Goal: Transaction & Acquisition: Purchase product/service

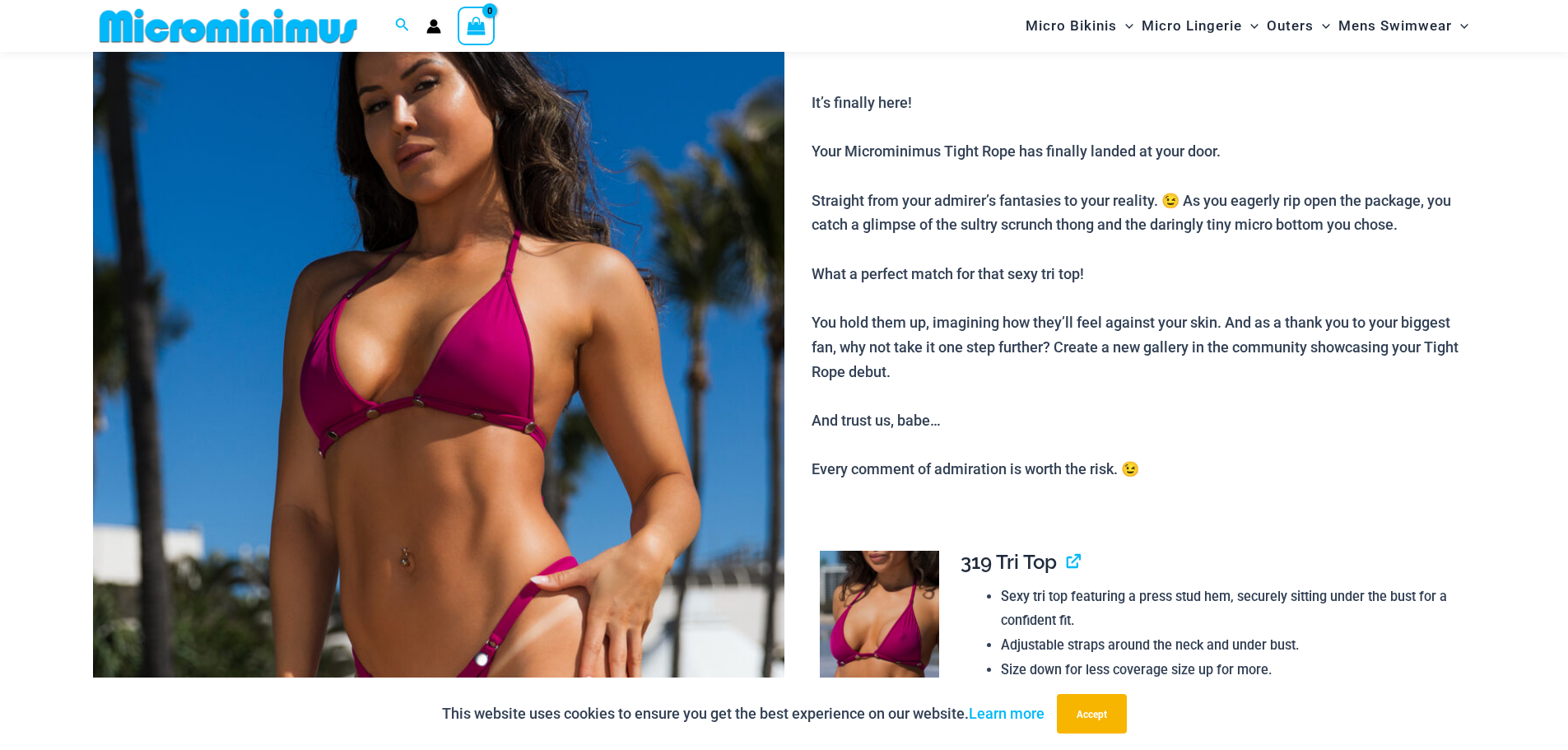
scroll to position [231, 0]
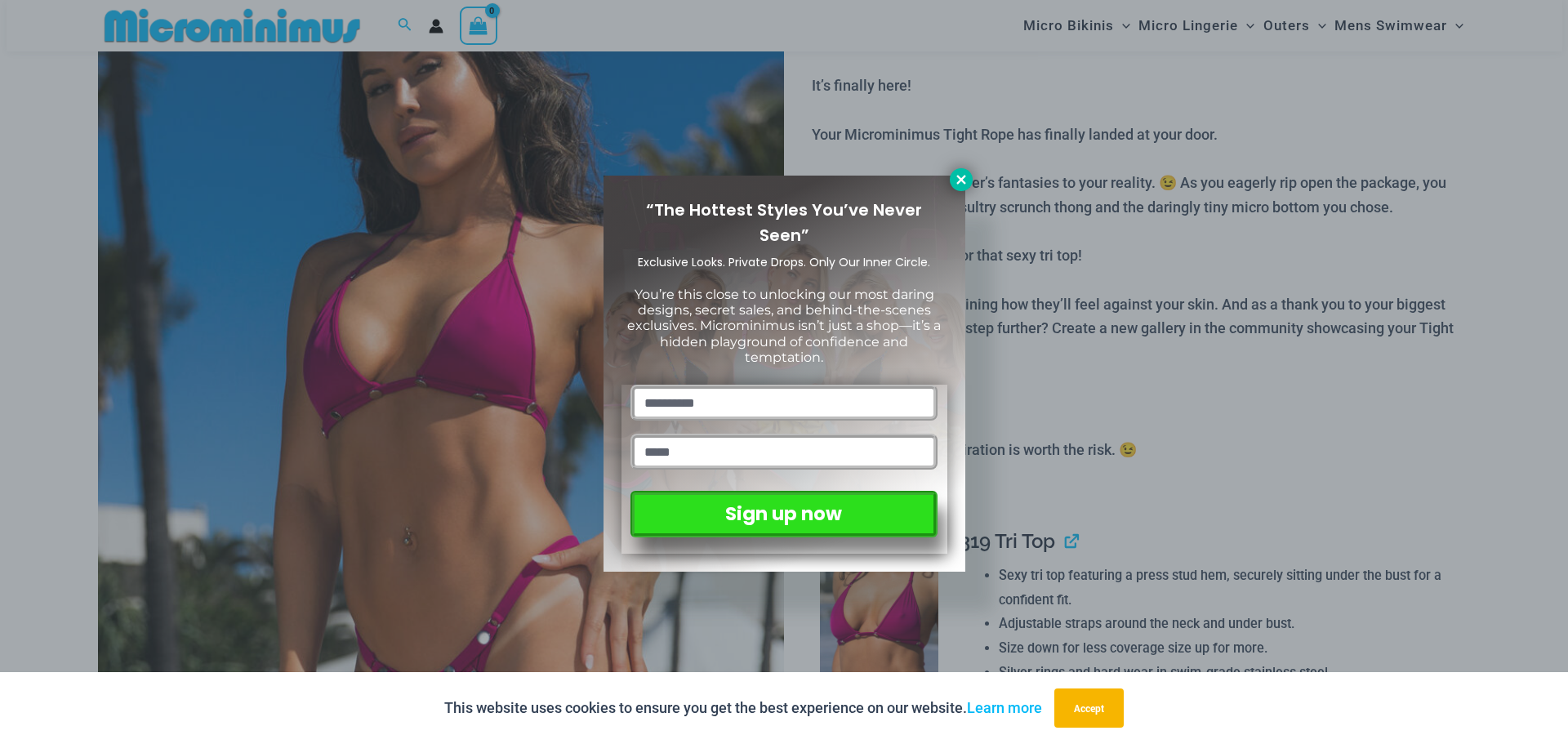
click at [963, 174] on icon at bounding box center [961, 179] width 15 height 15
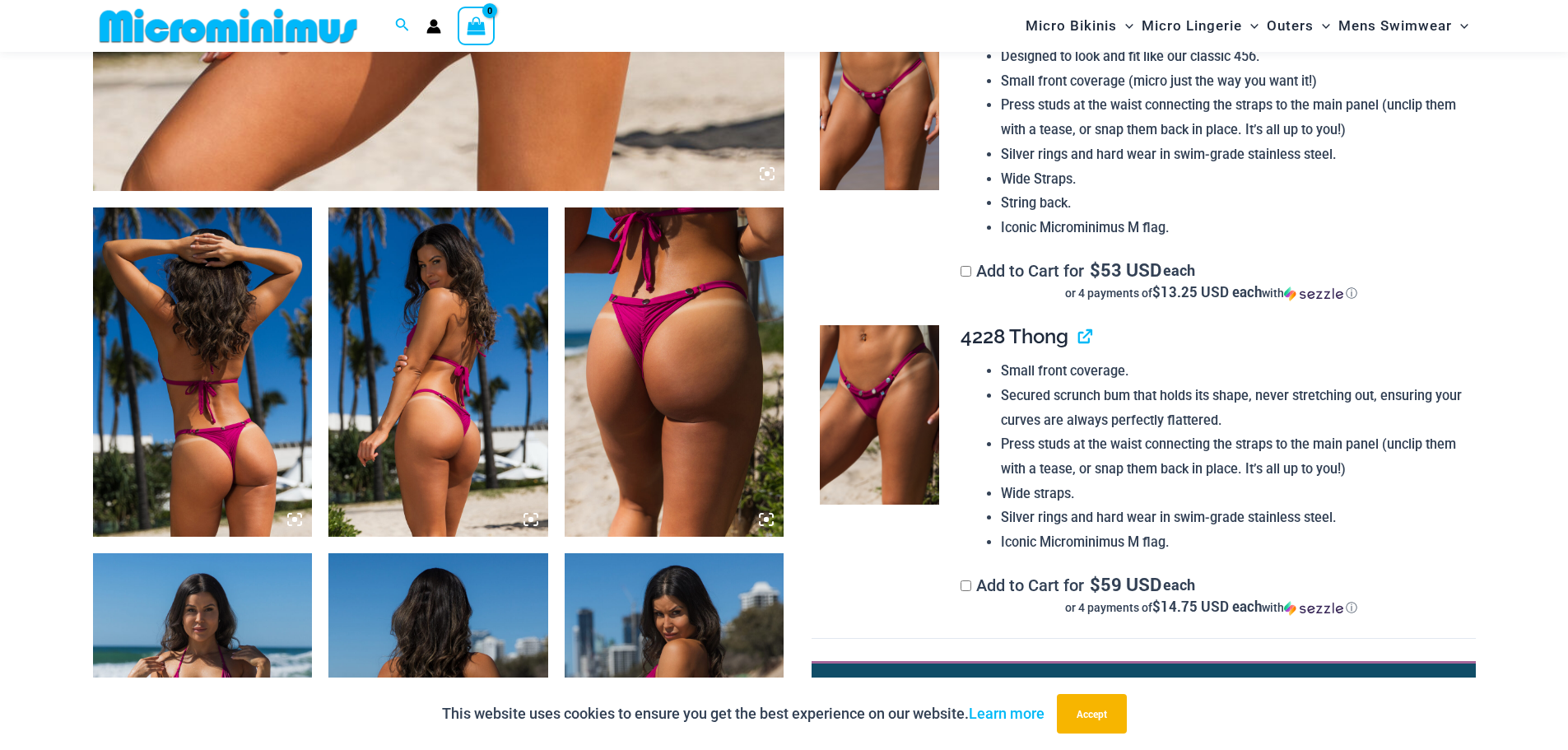
scroll to position [972, 0]
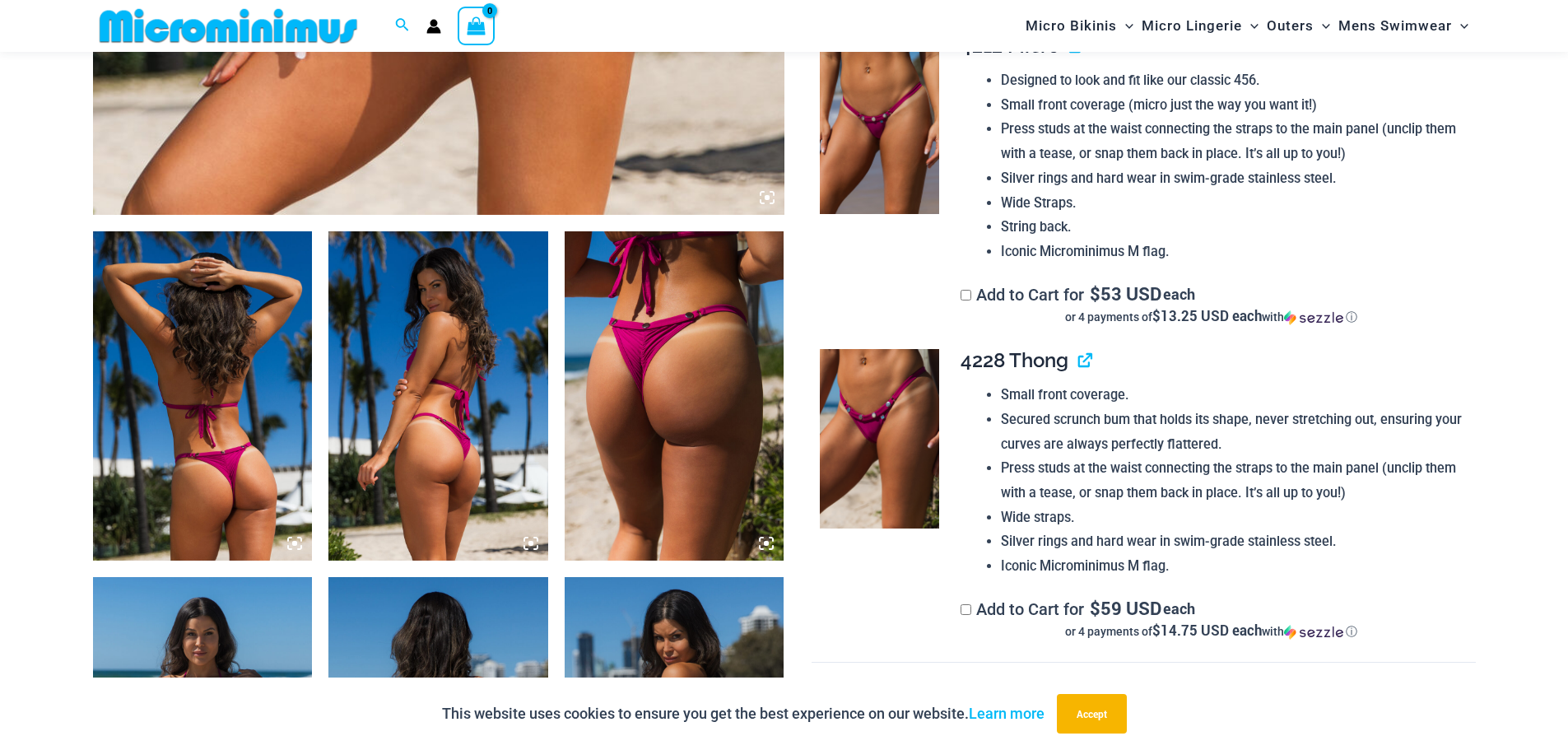
click at [920, 574] on td at bounding box center [878, 498] width 133 height 326
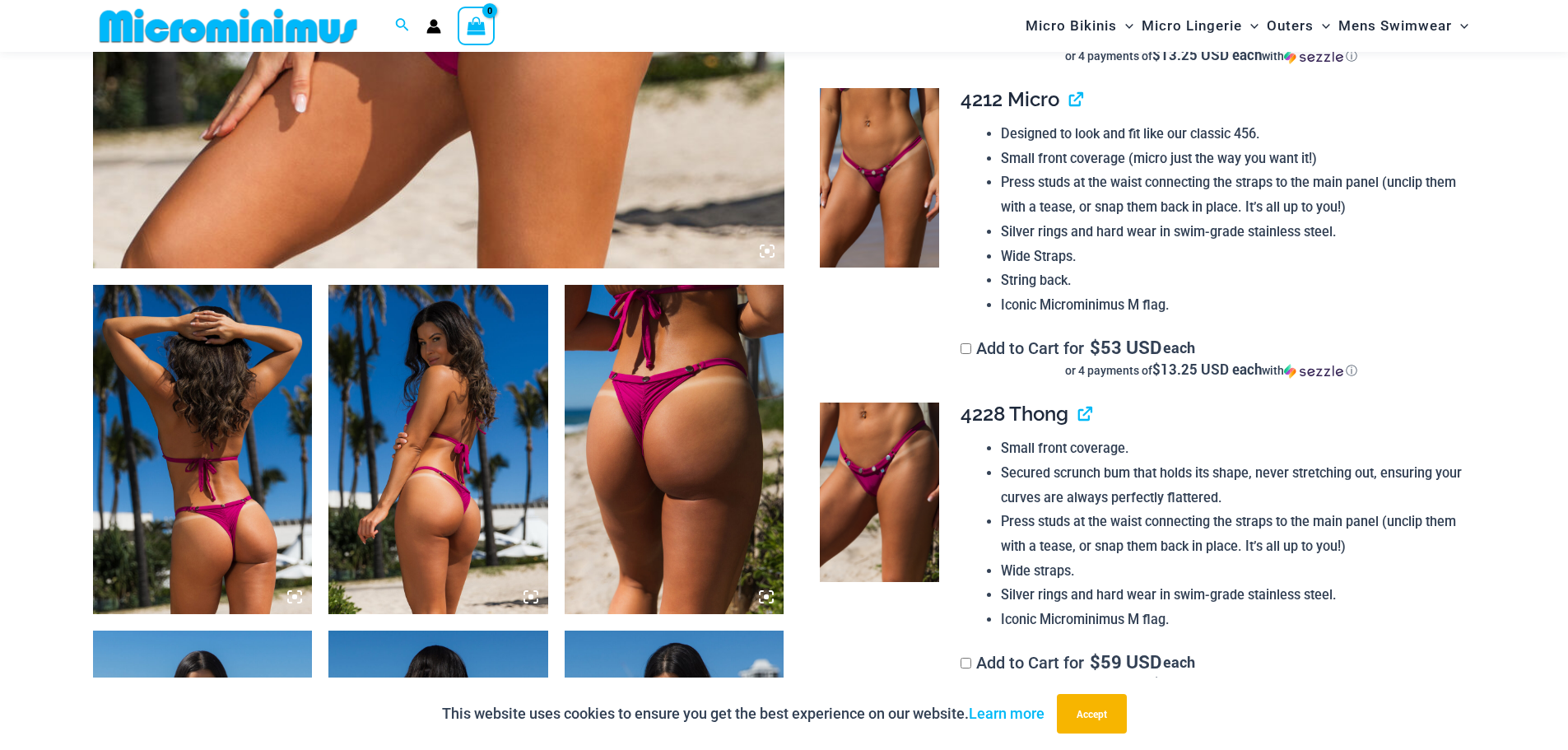
scroll to position [889, 0]
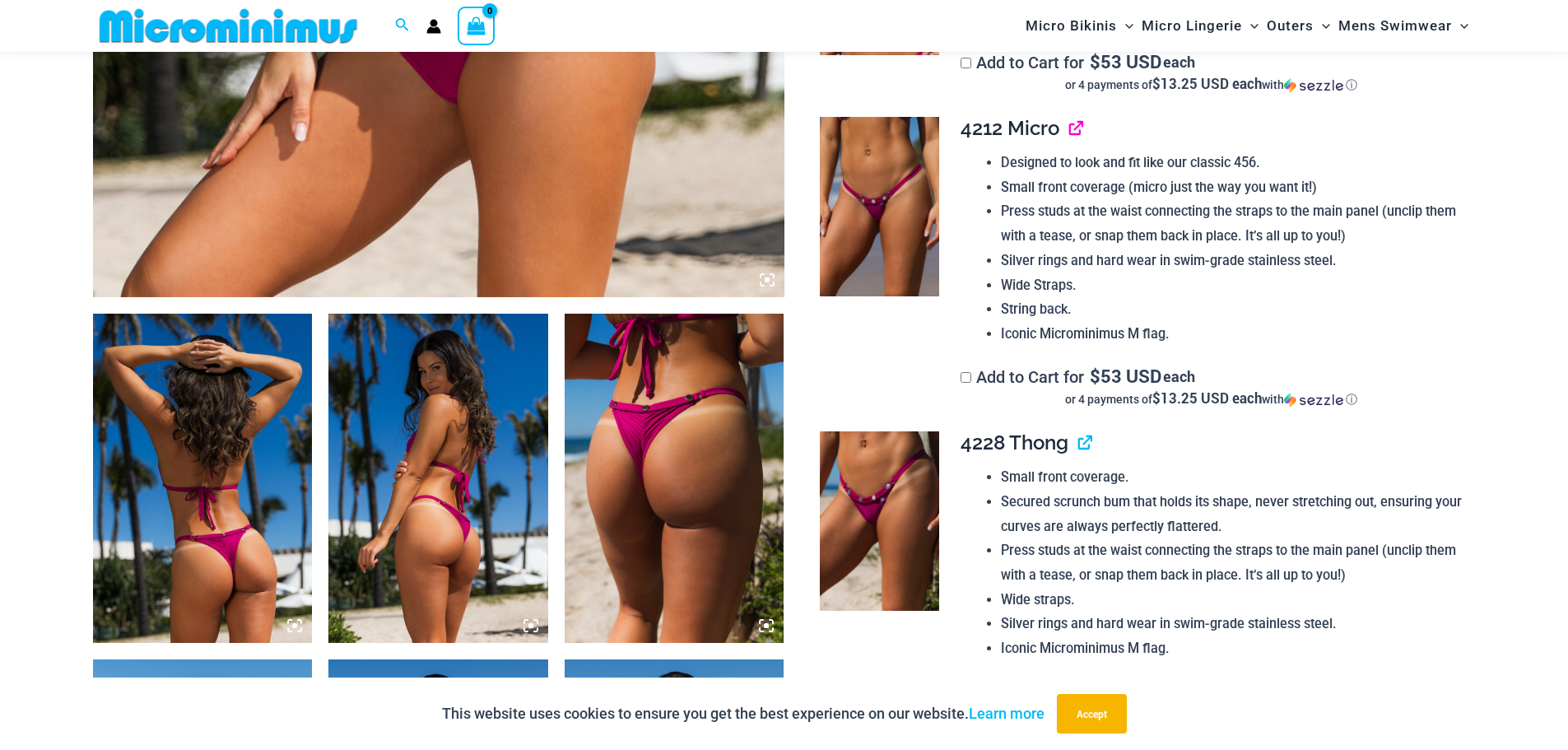
click at [1069, 134] on link "View product" at bounding box center [1069, 128] width 0 height 24
click at [1079, 445] on link "View product" at bounding box center [1079, 442] width 0 height 24
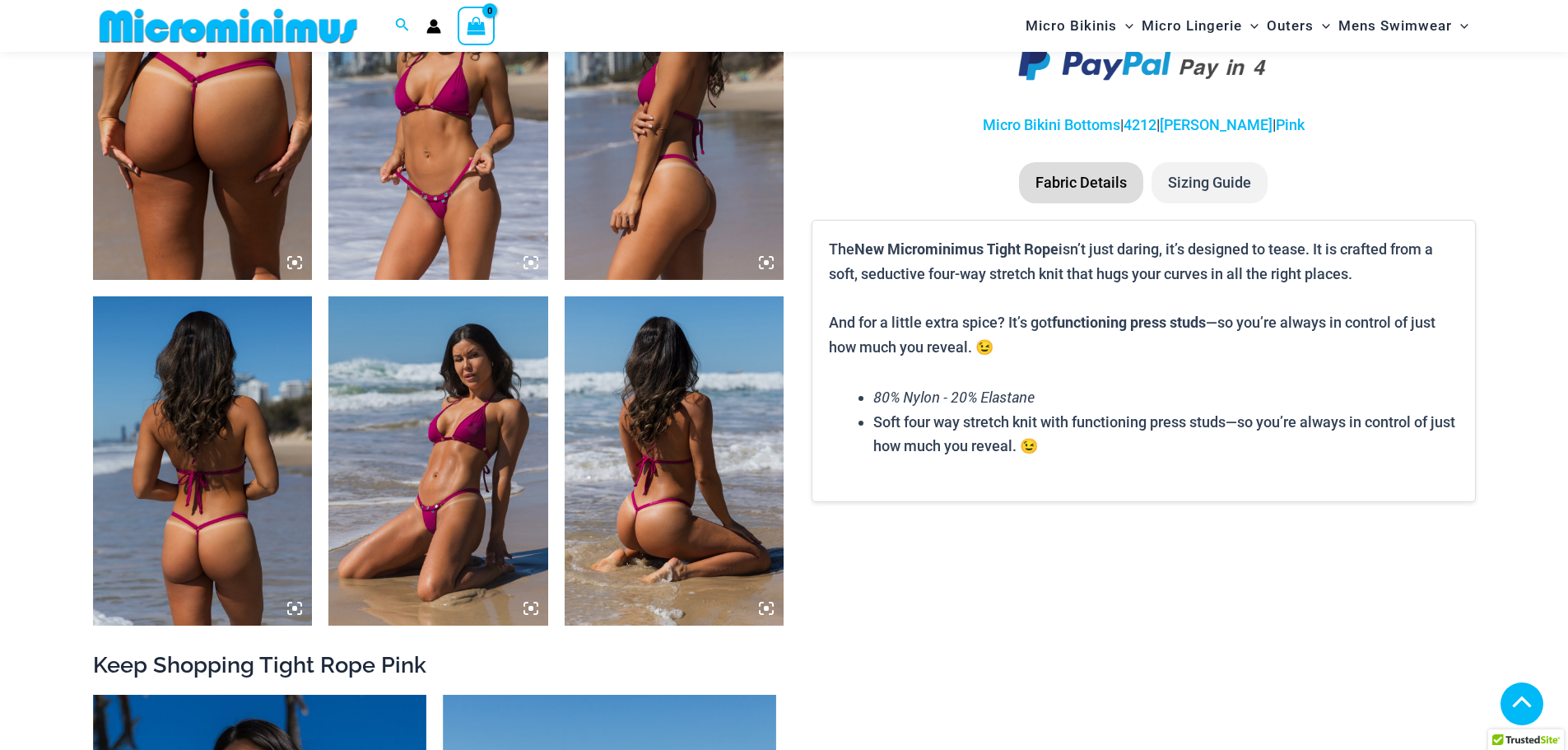
scroll to position [975, 0]
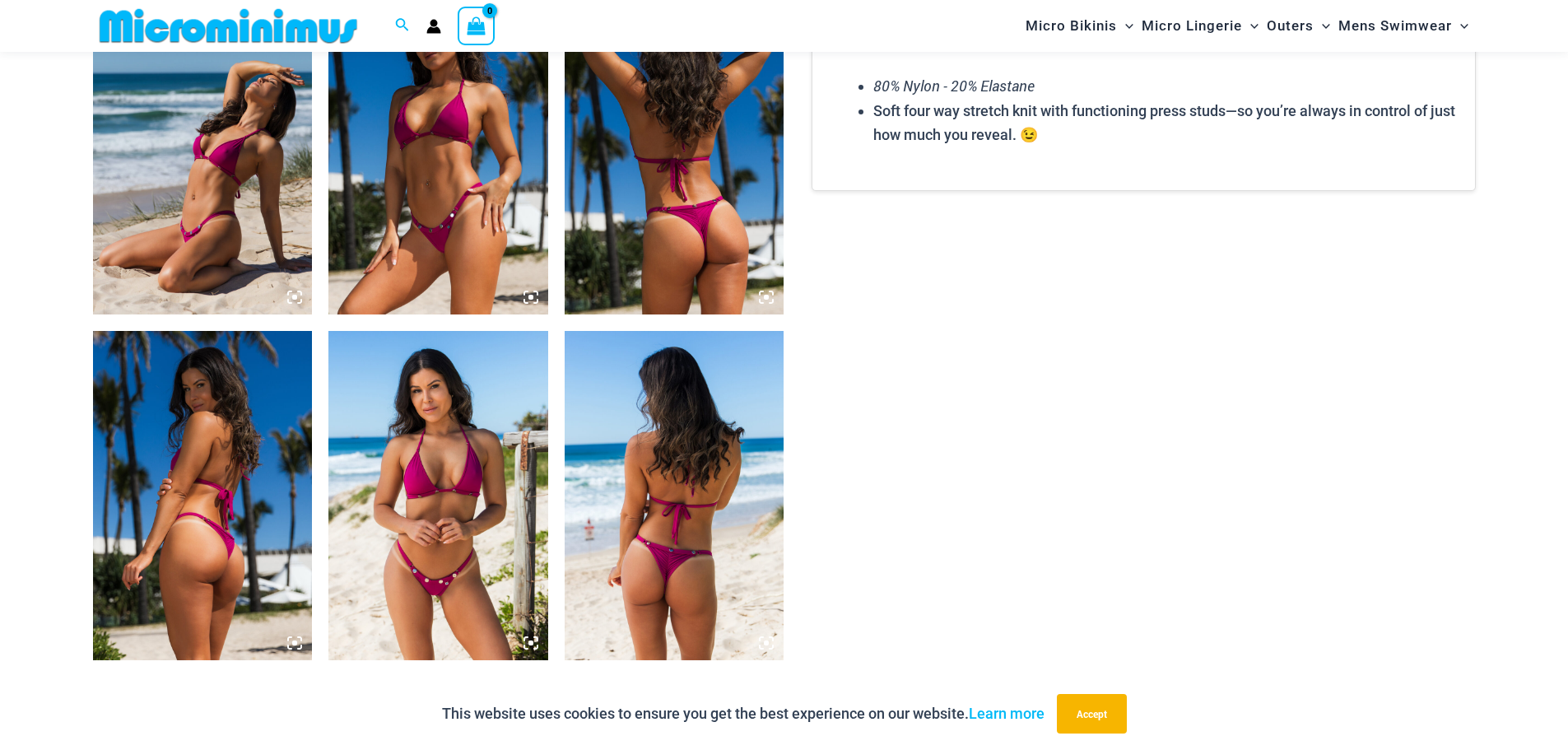
scroll to position [1384, 0]
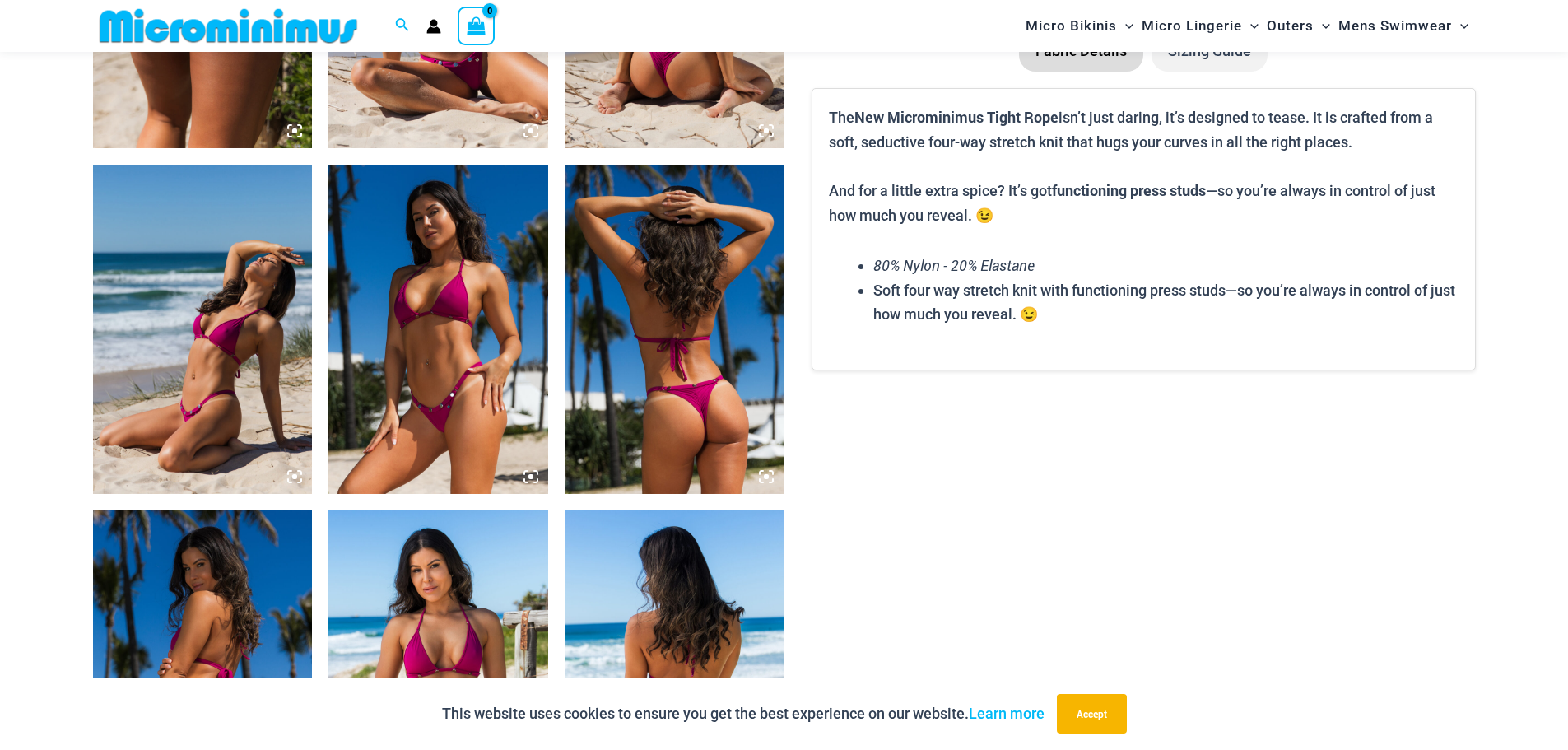
click at [1291, 546] on section "Keep Shopping Tight Rope Pink Tight Rope Pink Bikini Range From: $ 53 USD Tight…" at bounding box center [784, 146] width 1383 height 2760
